Goal: Information Seeking & Learning: Learn about a topic

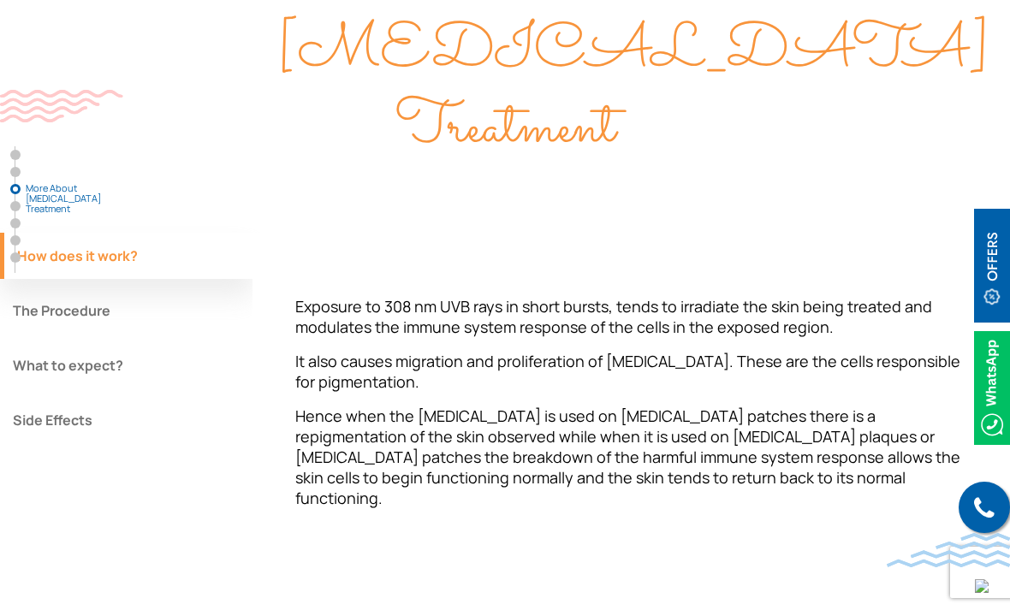
scroll to position [1509, 0]
click at [134, 287] on button "The Procedure" at bounding box center [126, 310] width 252 height 46
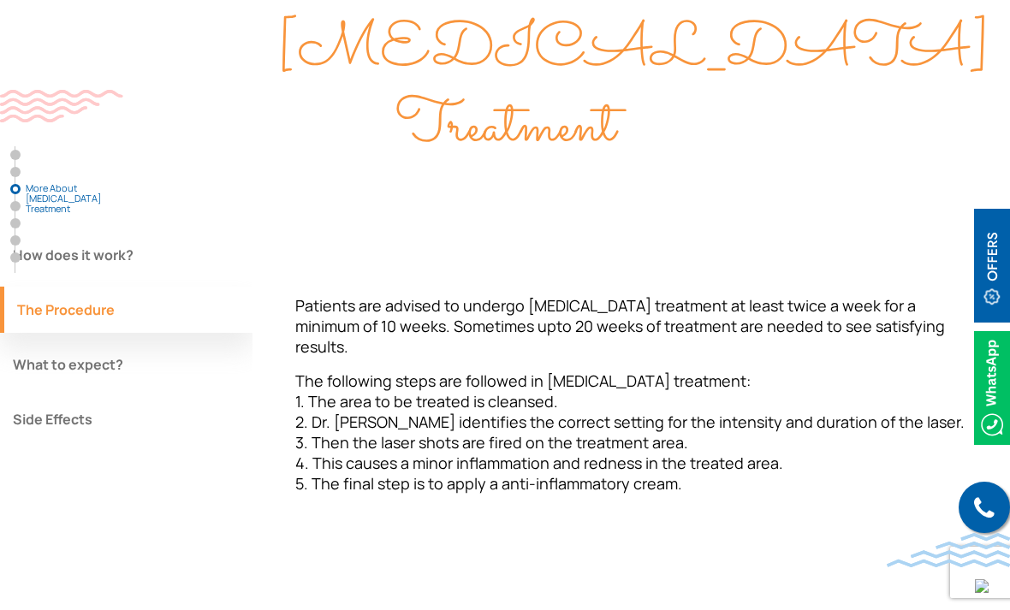
click at [114, 341] on button "What to expect?" at bounding box center [126, 364] width 252 height 46
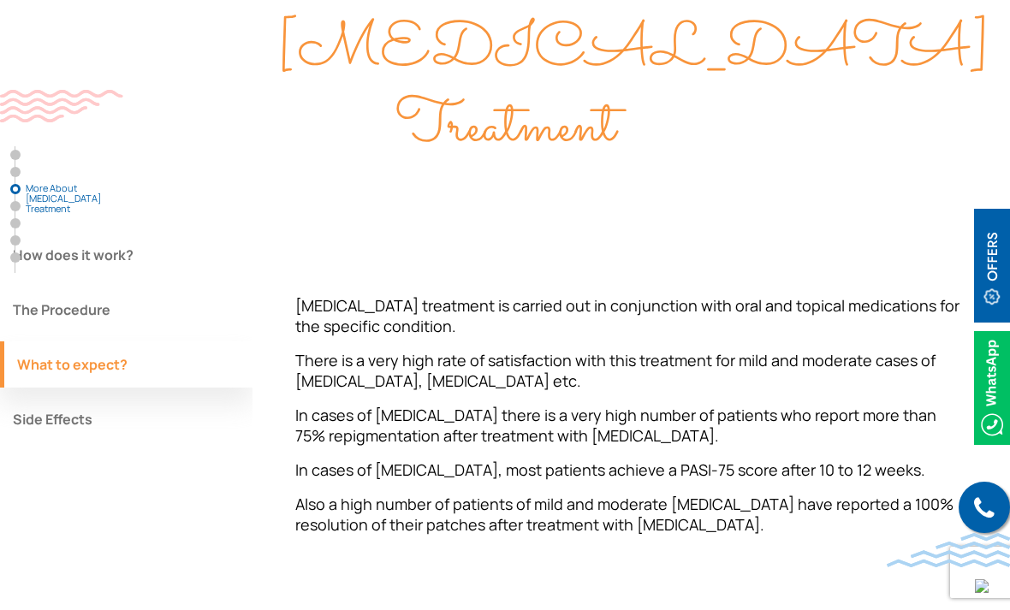
click at [112, 396] on button "Side Effects" at bounding box center [126, 419] width 252 height 46
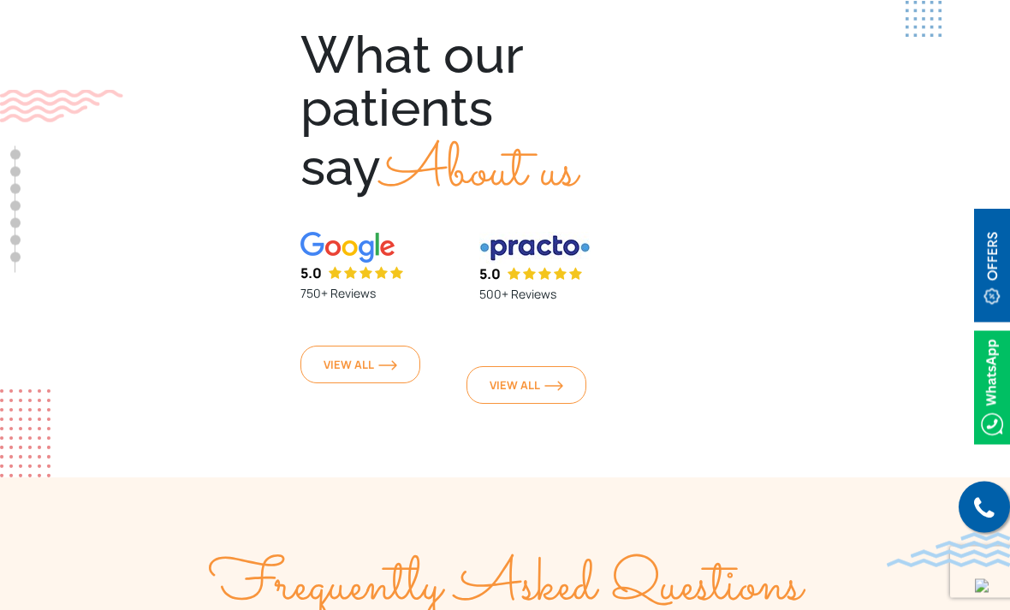
scroll to position [4053, 0]
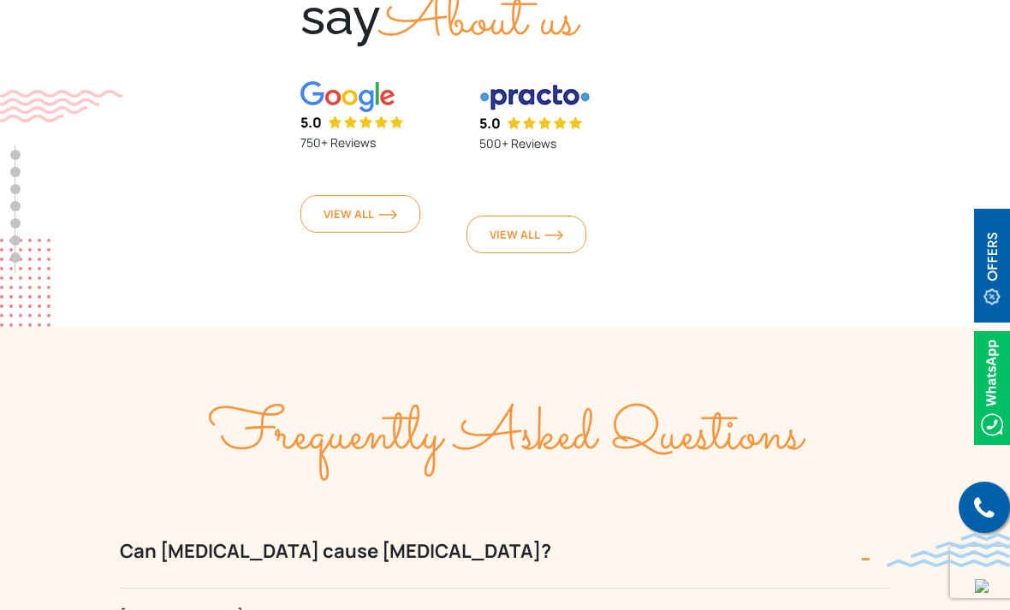
scroll to position [4207, 0]
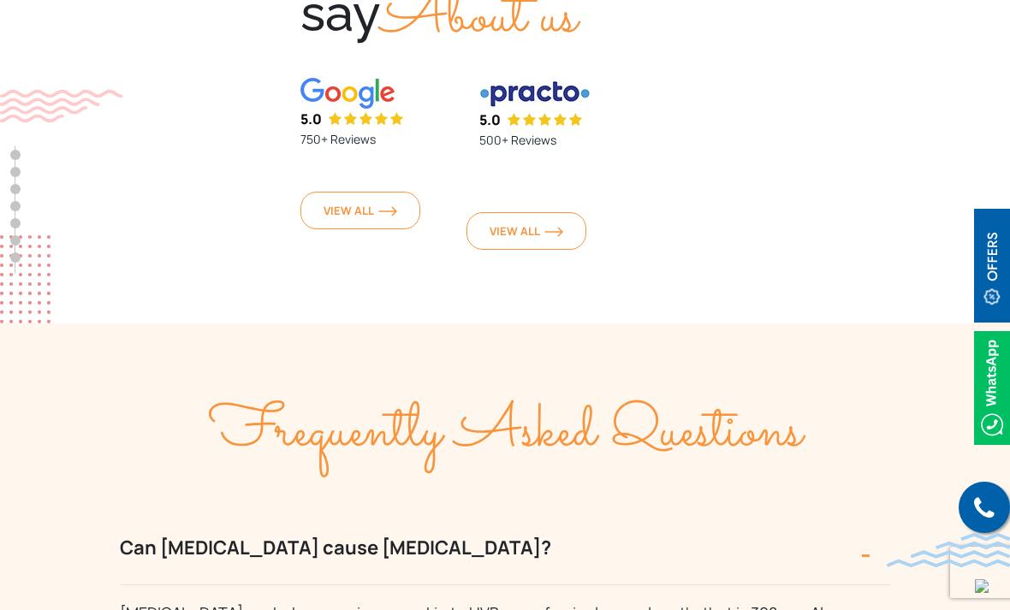
click at [145, 511] on button "Can [MEDICAL_DATA] cause [MEDICAL_DATA]?" at bounding box center [505, 548] width 770 height 74
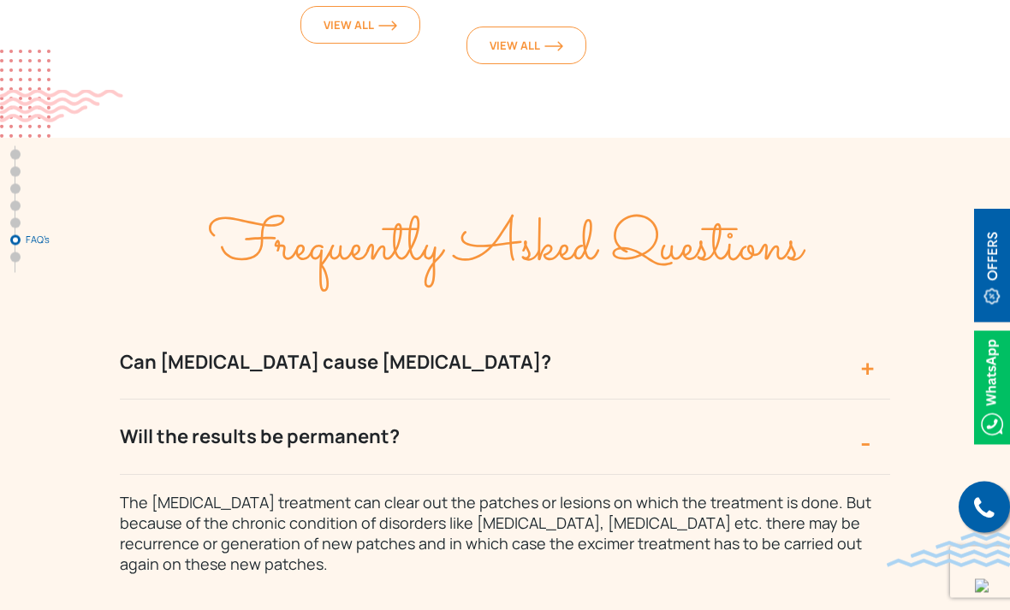
scroll to position [4393, 0]
click at [143, 399] on button "Will the results be permanent?" at bounding box center [505, 436] width 770 height 74
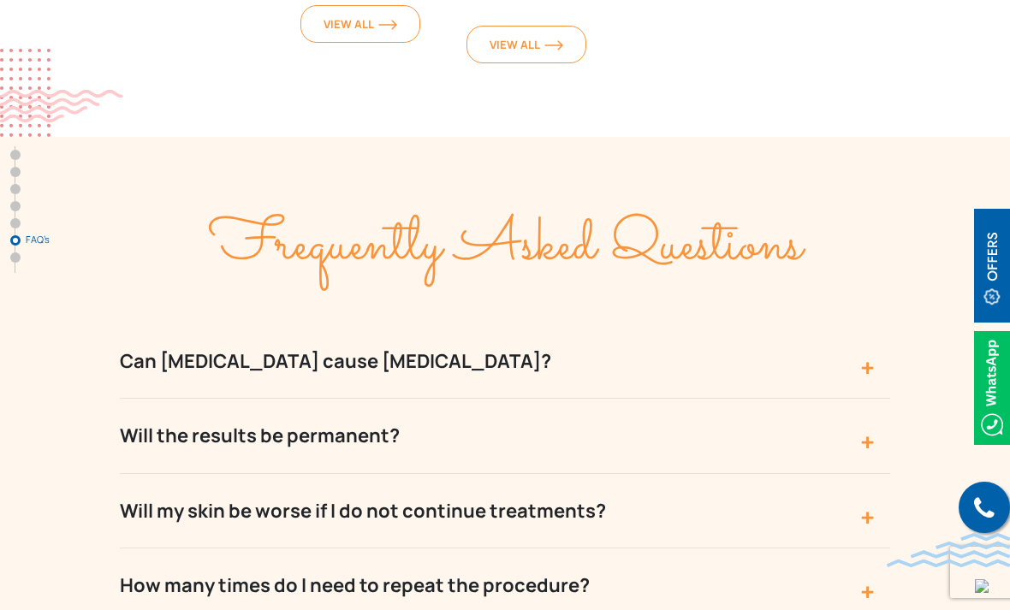
click at [715, 474] on button "Will my skin be worse if I do not continue treatments?" at bounding box center [505, 511] width 770 height 74
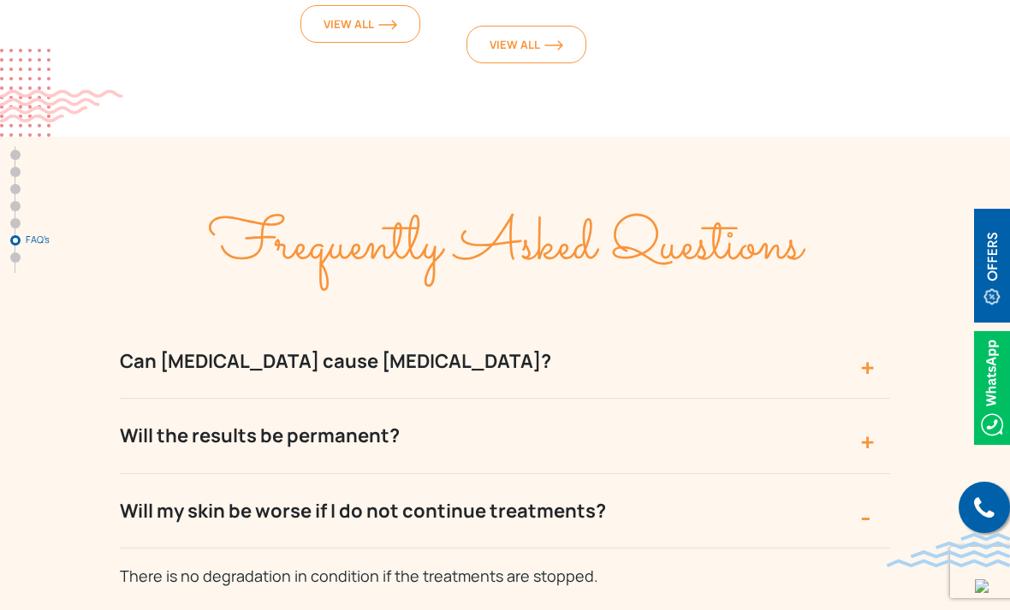
click at [780, 474] on button "Will my skin be worse if I do not continue treatments?" at bounding box center [505, 511] width 770 height 74
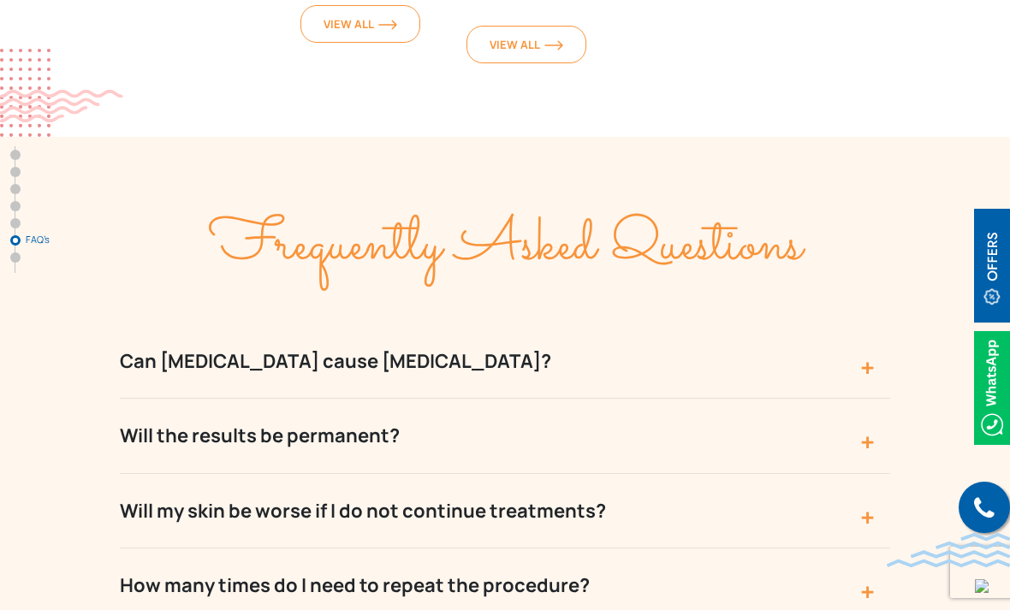
click at [696, 548] on button "How many times do I need to repeat the procedure?" at bounding box center [505, 585] width 770 height 74
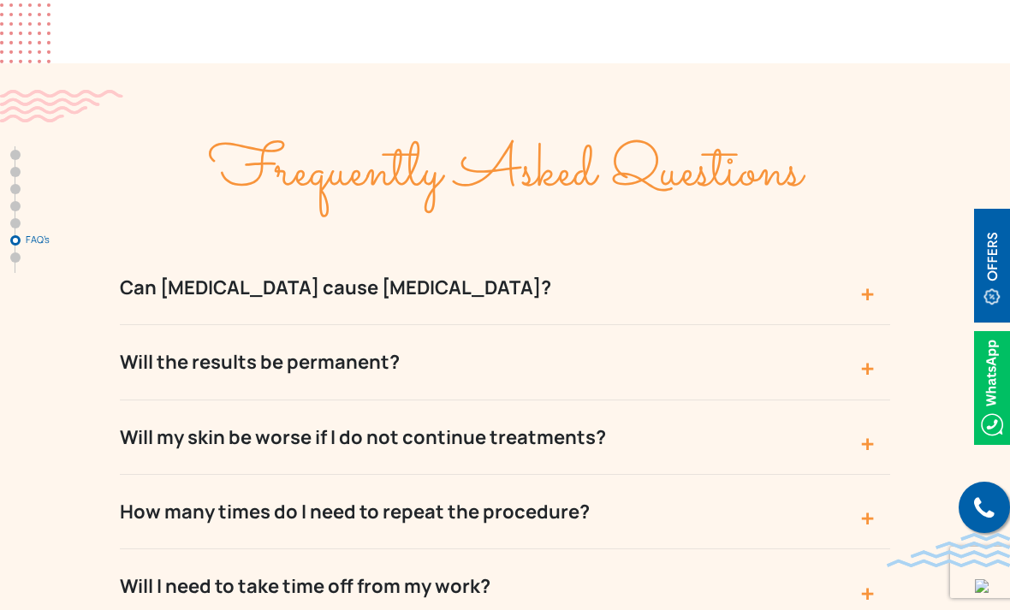
scroll to position [4473, 0]
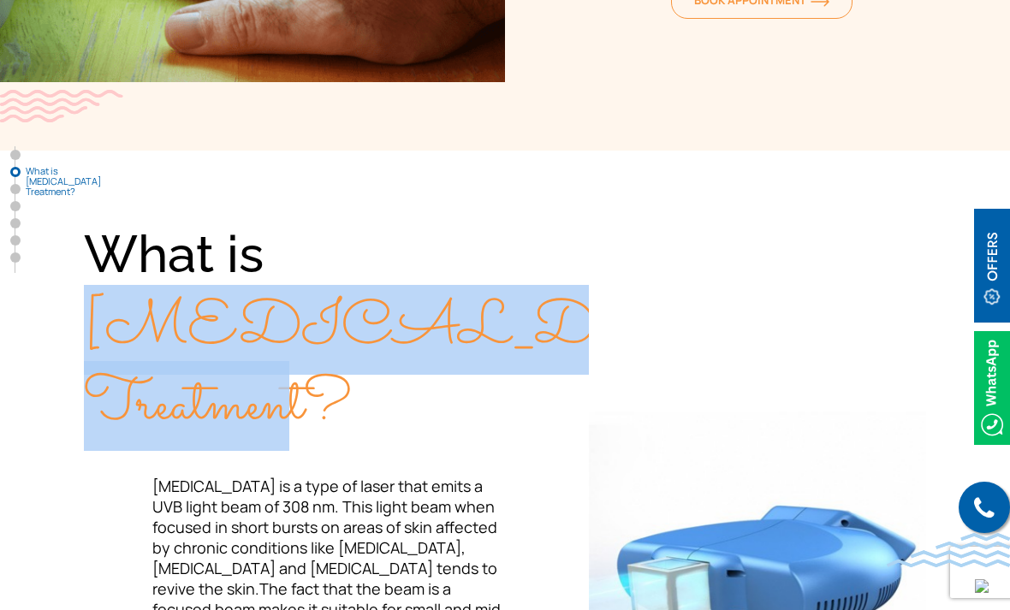
scroll to position [0, 0]
